Goal: Find contact information: Find contact information

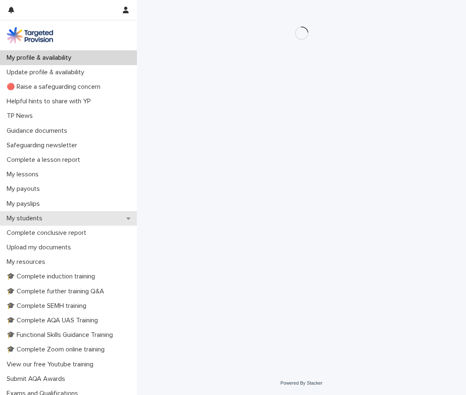
click at [54, 215] on div "My students" at bounding box center [68, 218] width 137 height 15
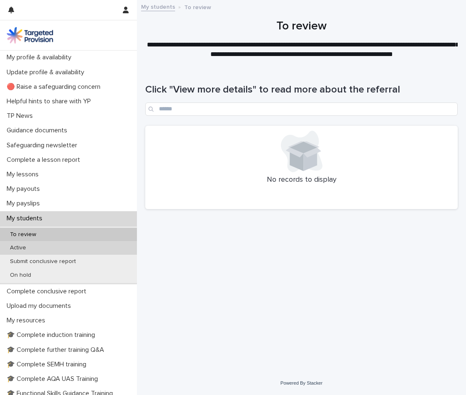
click at [56, 252] on div "Active" at bounding box center [68, 248] width 137 height 14
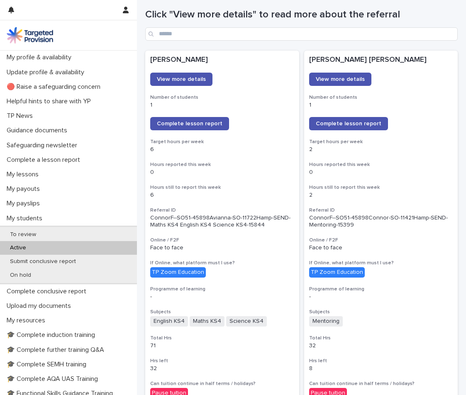
scroll to position [42, 0]
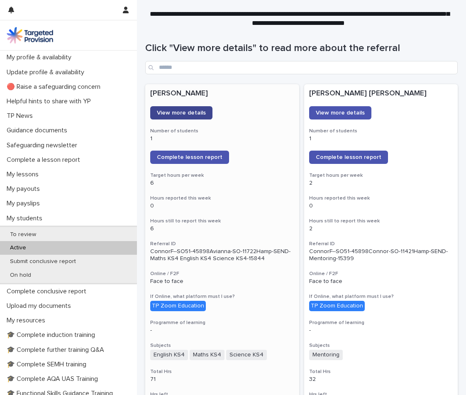
click at [198, 115] on span "View more details" at bounding box center [181, 113] width 49 height 6
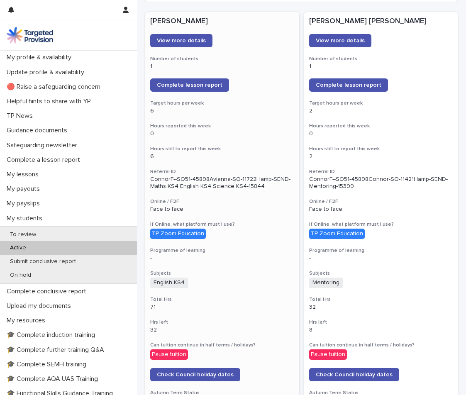
scroll to position [83, 0]
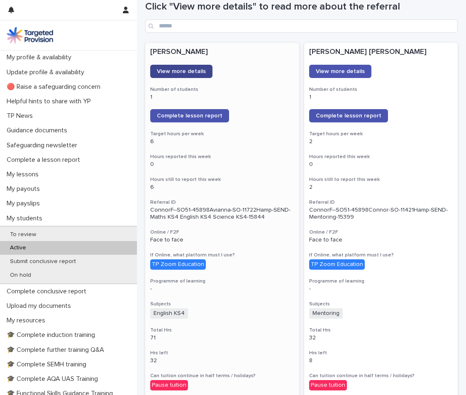
click at [174, 71] on span "View more details" at bounding box center [181, 71] width 49 height 6
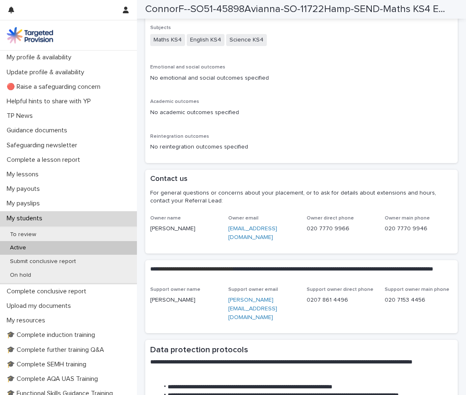
scroll to position [1718, 0]
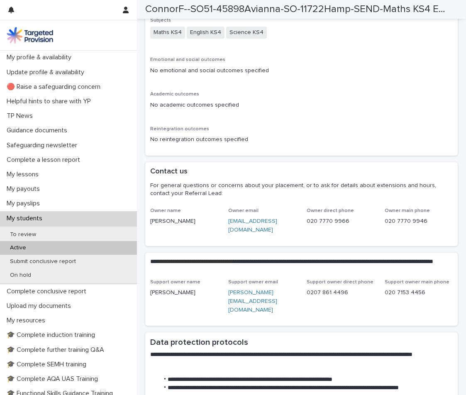
drag, startPoint x: 251, startPoint y: 217, endPoint x: 226, endPoint y: 203, distance: 28.6
click at [226, 208] on div "Owner name [PERSON_NAME] Owner email [EMAIL_ADDRESS][DOMAIN_NAME] Owner direct …" at bounding box center [301, 224] width 303 height 33
copy link "[EMAIL_ADDRESS][DOMAIN_NAME]"
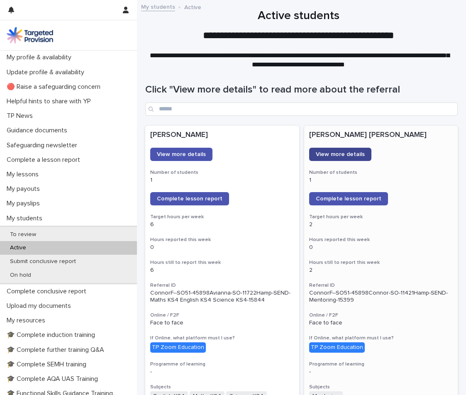
click at [325, 153] on span "View more details" at bounding box center [340, 154] width 49 height 6
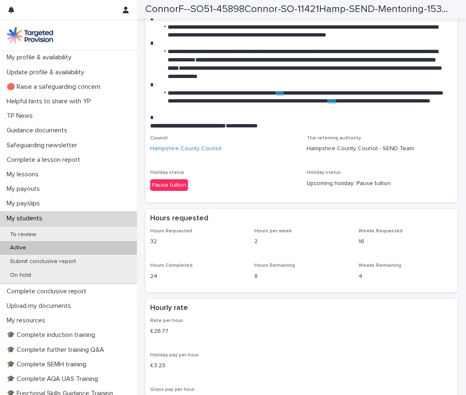
scroll to position [1287, 0]
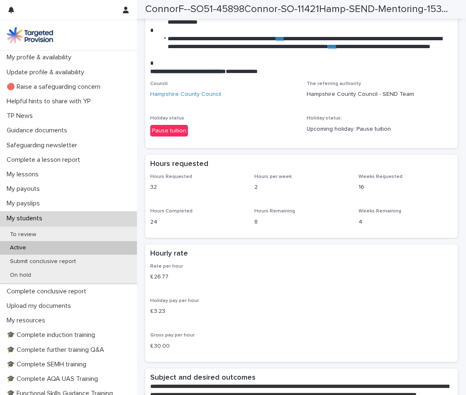
click at [221, 217] on div "Hours Completed 24" at bounding box center [197, 220] width 94 height 24
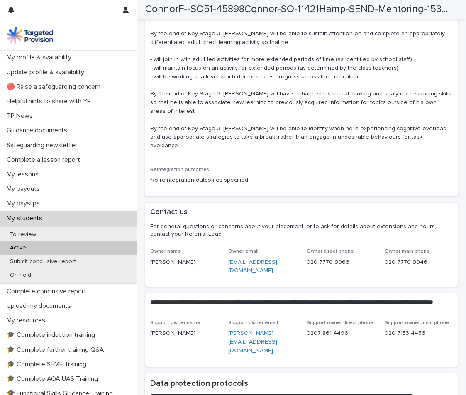
scroll to position [1868, 0]
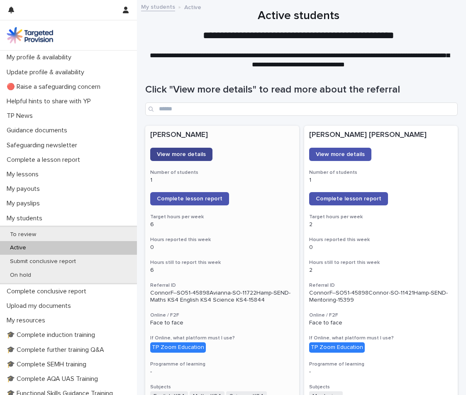
click at [203, 160] on link "View more details" at bounding box center [181, 154] width 62 height 13
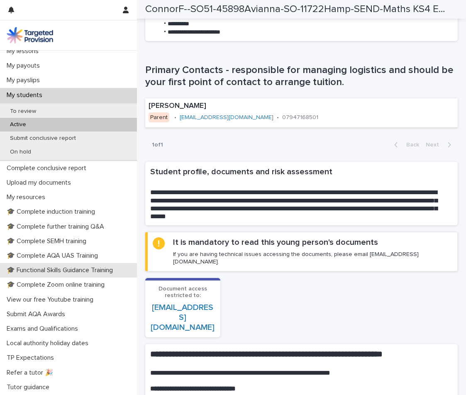
scroll to position [137, 0]
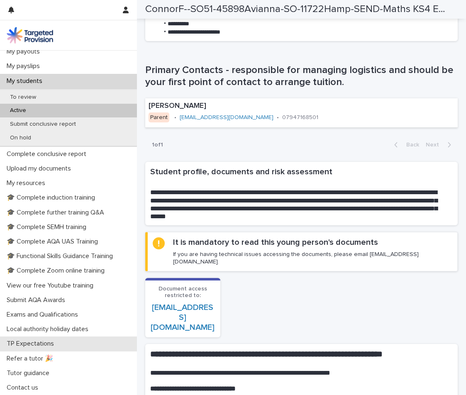
click at [65, 344] on div "TP Expectations" at bounding box center [68, 344] width 137 height 15
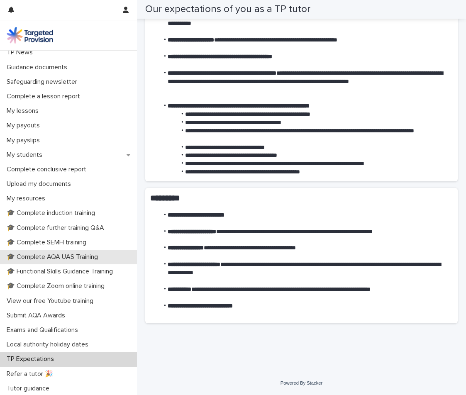
scroll to position [79, 0]
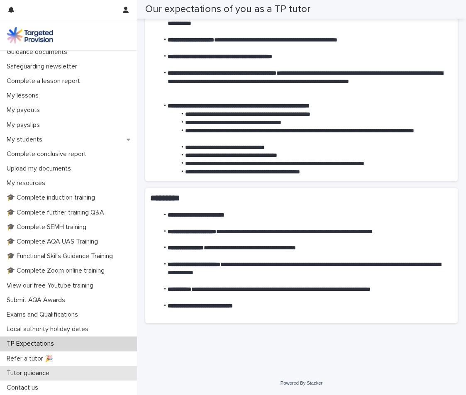
click at [74, 378] on div "Tutor guidance" at bounding box center [68, 373] width 137 height 15
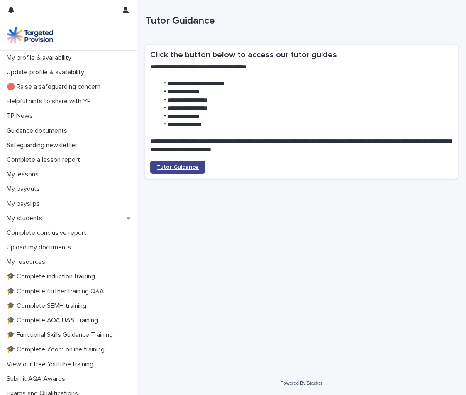
click at [184, 164] on span "Tutor Guidance" at bounding box center [178, 167] width 42 height 6
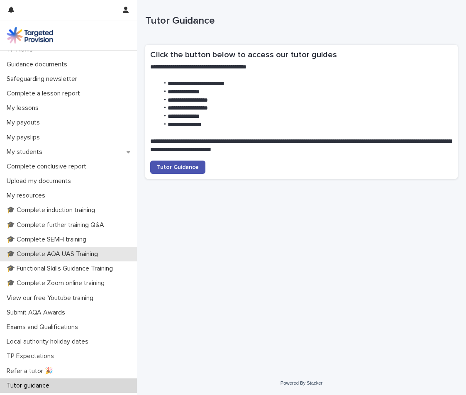
scroll to position [79, 0]
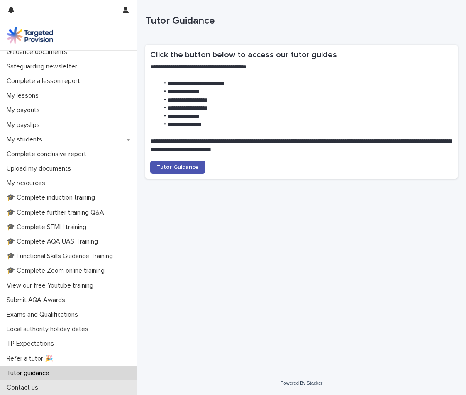
click at [73, 392] on div "Contact us" at bounding box center [68, 388] width 137 height 15
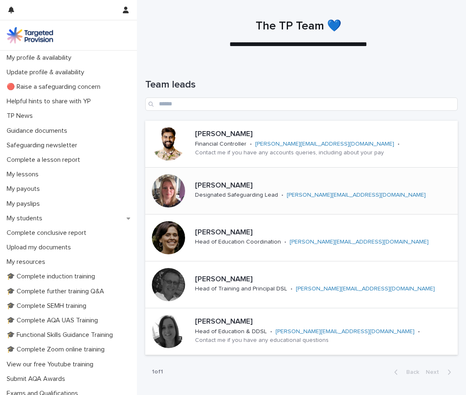
click at [333, 193] on link "[PERSON_NAME][EMAIL_ADDRESS][DOMAIN_NAME]" at bounding box center [356, 195] width 139 height 6
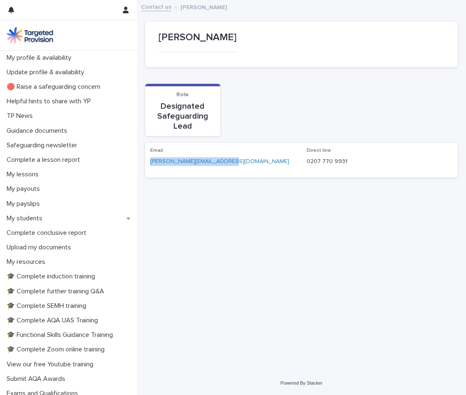
drag, startPoint x: 235, startPoint y: 163, endPoint x: 149, endPoint y: 161, distance: 85.9
click at [149, 161] on div "Email [PERSON_NAME][EMAIL_ADDRESS][DOMAIN_NAME] Direct line 0207 770 9931" at bounding box center [301, 160] width 313 height 34
copy link "[PERSON_NAME][EMAIL_ADDRESS][DOMAIN_NAME]"
